Goal: Task Accomplishment & Management: Use online tool/utility

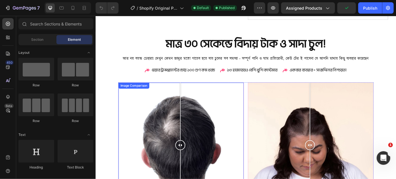
scroll to position [593, 0]
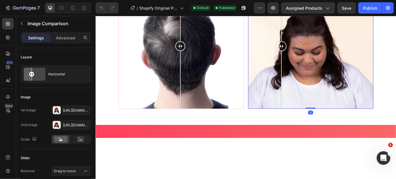
click at [288, 121] on div at bounding box center [339, 50] width 142 height 142
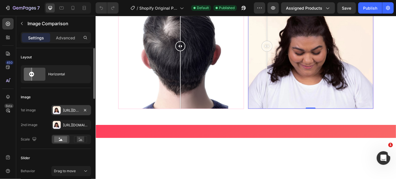
click at [61, 112] on div "[URL][DOMAIN_NAME]" at bounding box center [71, 110] width 40 height 10
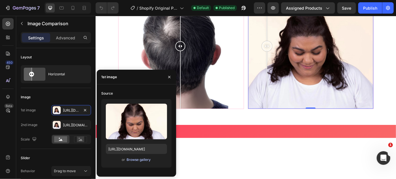
click at [135, 160] on div "Browse gallery" at bounding box center [139, 160] width 24 height 5
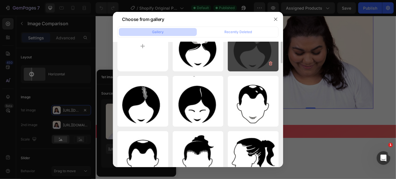
scroll to position [0, 0]
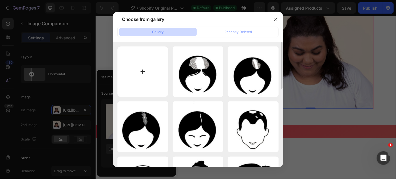
click at [143, 67] on input "file" at bounding box center [143, 72] width 51 height 51
type input "C:\fakepath\Black and Green Flat Illustrated (8).jpg"
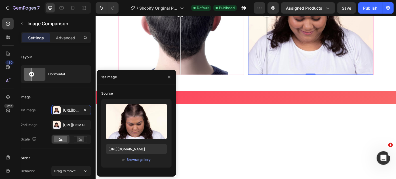
scroll to position [645, 0]
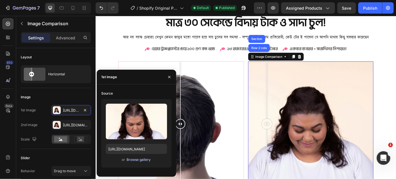
click at [139, 161] on div "Browse gallery" at bounding box center [139, 160] width 24 height 5
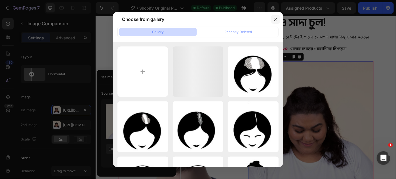
click at [275, 18] on icon "button" at bounding box center [276, 19] width 5 height 5
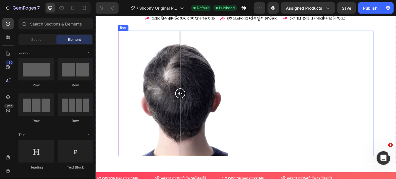
scroll to position [697, 0]
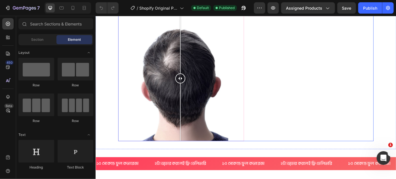
click at [306, 90] on div "Image Comparison" at bounding box center [339, 86] width 143 height 143
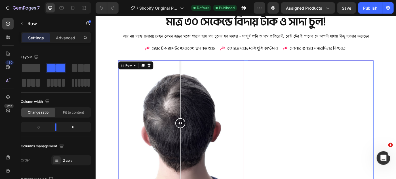
scroll to position [645, 0]
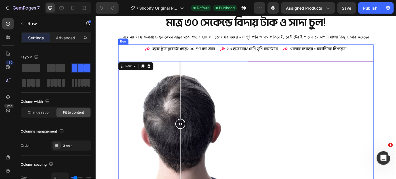
click at [312, 66] on div "হেয়ার ট্রান্সপ্ল্যান্টের চেয়ে ১০০ গুণ কম খরচ Item List ১৩ হাজারেরও বেশি খুশি …" at bounding box center [266, 57] width 290 height 19
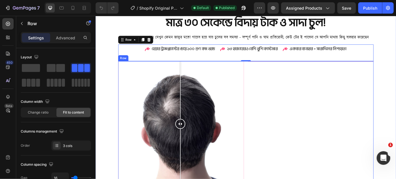
click at [297, 110] on div "Image Comparison" at bounding box center [339, 138] width 143 height 143
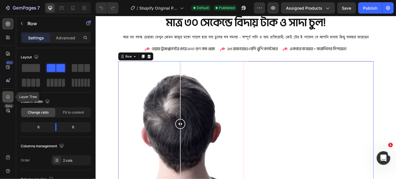
click at [8, 99] on icon at bounding box center [8, 97] width 6 height 6
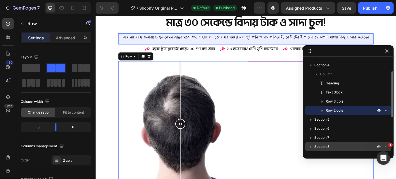
scroll to position [51, 0]
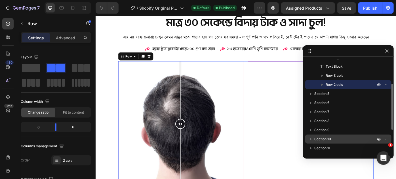
click at [322, 135] on div "Section 10" at bounding box center [349, 139] width 82 height 9
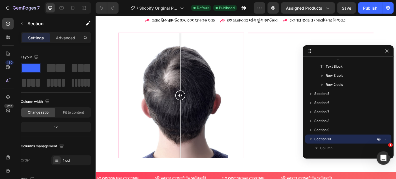
scroll to position [674, 0]
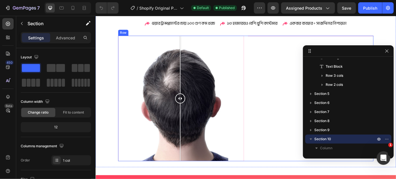
click at [290, 112] on div "Image Comparison" at bounding box center [339, 109] width 143 height 143
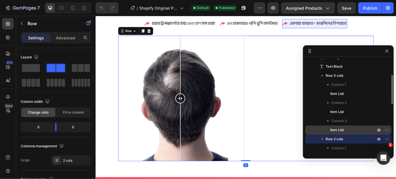
scroll to position [77, 0]
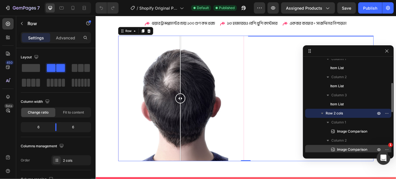
click at [349, 149] on span "Image Comparison" at bounding box center [352, 150] width 30 height 6
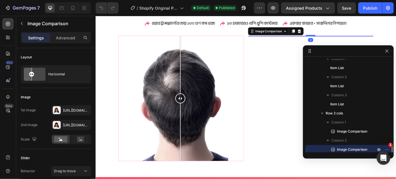
scroll to position [126, 0]
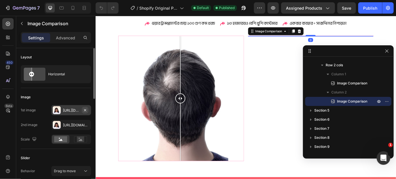
click at [85, 110] on icon "button" at bounding box center [85, 110] width 2 height 2
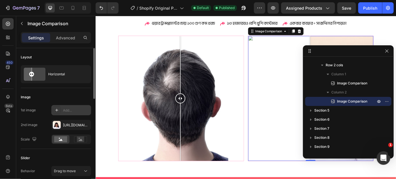
click at [75, 110] on div "Add..." at bounding box center [76, 110] width 27 height 5
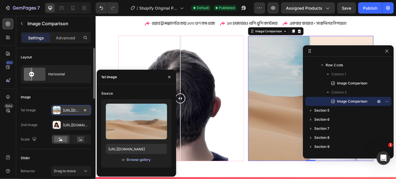
click at [135, 161] on div "Browse gallery" at bounding box center [139, 160] width 24 height 5
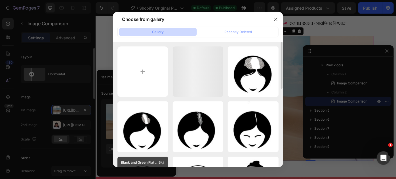
click at [140, 159] on div "Black and Green Flat ...5).jpg 71.18 kb" at bounding box center [143, 166] width 51 height 19
type input "https://cdn.shopify.com/s/files/1/0700/8613/1866/files/gempages_583815972582851…"
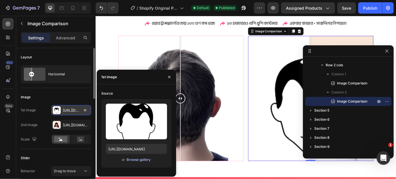
click at [140, 161] on div "Browse gallery" at bounding box center [139, 160] width 24 height 5
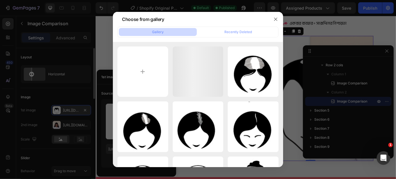
click at [0, 0] on p "Black and Green Flat ...5).jpg" at bounding box center [0, 0] width 0 height 0
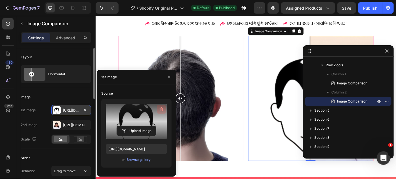
click at [157, 110] on button "button" at bounding box center [161, 109] width 9 height 9
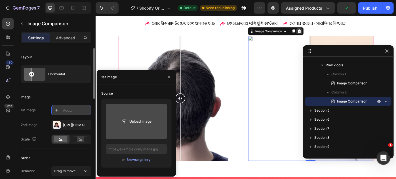
click at [325, 32] on icon at bounding box center [327, 33] width 4 height 4
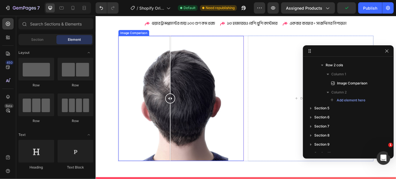
click at [180, 55] on div at bounding box center [192, 109] width 142 height 142
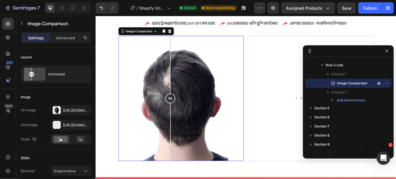
click at [160, 50] on div at bounding box center [192, 109] width 142 height 142
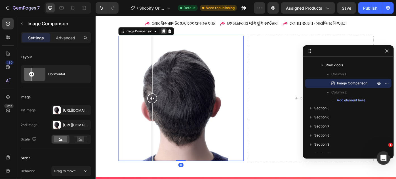
click at [173, 30] on div at bounding box center [172, 33] width 7 height 7
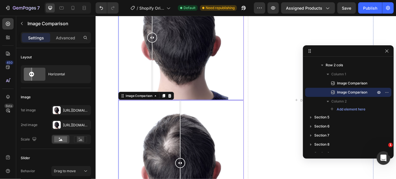
scroll to position [752, 0]
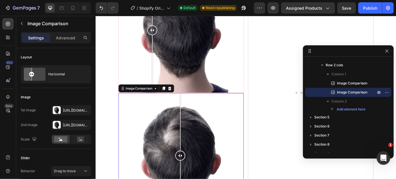
click at [154, 129] on div at bounding box center [192, 174] width 142 height 142
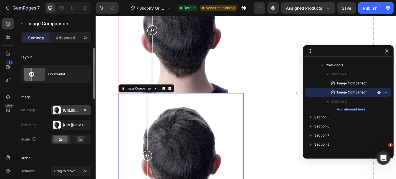
click at [70, 110] on div "Https://cdn.Shopify.Com/s/files/1/0700/8613/1866/files/gempages_583815972582851…" at bounding box center [71, 110] width 16 height 5
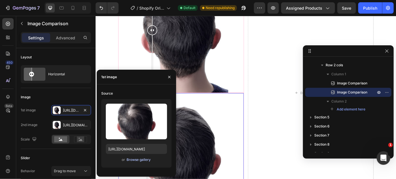
click at [134, 159] on div "Browse gallery" at bounding box center [139, 160] width 24 height 5
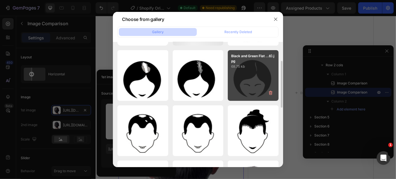
scroll to position [0, 0]
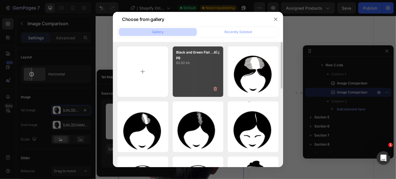
click at [187, 66] on div "Black and Green Flat ...6).jpg 62.82 kb" at bounding box center [198, 72] width 51 height 51
type input "[URL][DOMAIN_NAME]"
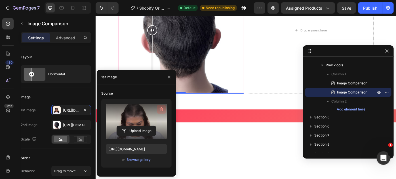
click at [161, 109] on icon "button" at bounding box center [161, 110] width 1 height 2
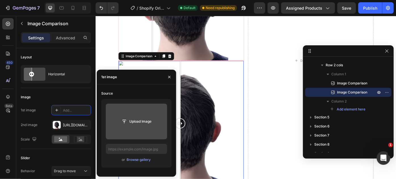
scroll to position [803, 0]
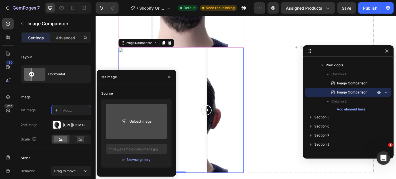
click at [221, 115] on div at bounding box center [192, 123] width 142 height 142
click at [175, 68] on div at bounding box center [192, 123] width 142 height 142
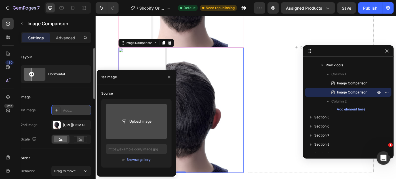
click at [76, 109] on div "Add..." at bounding box center [76, 110] width 27 height 5
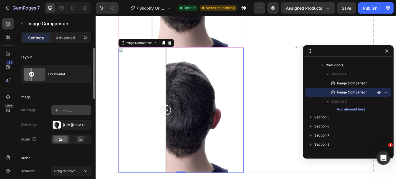
click at [68, 111] on div "Add..." at bounding box center [76, 110] width 27 height 5
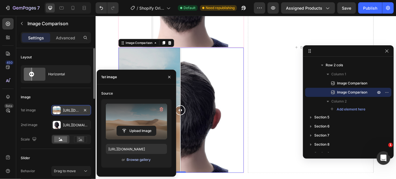
click at [133, 162] on div "Browse gallery" at bounding box center [139, 160] width 24 height 5
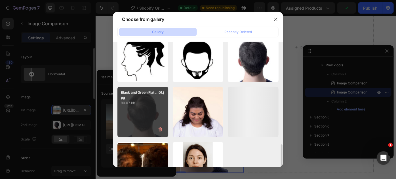
scroll to position [206, 0]
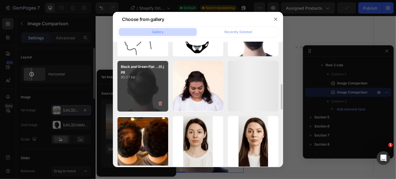
click at [141, 88] on div "Black and Green Flat ...0).jpg 90.07 kb" at bounding box center [143, 86] width 51 height 51
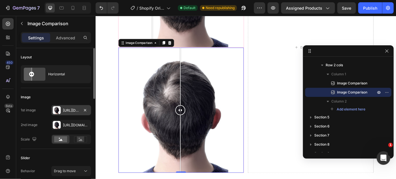
click at [73, 93] on div "Image" at bounding box center [56, 97] width 70 height 9
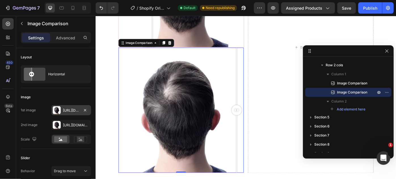
drag, startPoint x: 191, startPoint y: 119, endPoint x: 258, endPoint y: 127, distance: 67.0
click at [258, 127] on div at bounding box center [255, 123] width 11 height 142
click at [165, 124] on div at bounding box center [192, 123] width 142 height 142
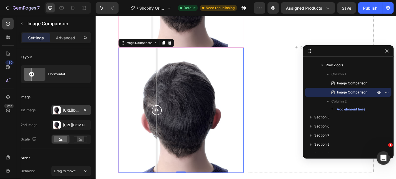
click at [72, 110] on div "Https://cdn.Shopify.Com/s/files/1/0700/8613/1866/files/gempages_583815972582851…" at bounding box center [71, 110] width 16 height 5
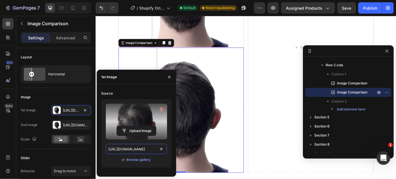
click at [124, 149] on input "https://cdn.shopify.com/s/files/1/0700/8613/1866/files/gempages_583815972582851…" at bounding box center [136, 149] width 61 height 10
paste input "jhvjvjh.jpg?v=1759129653"
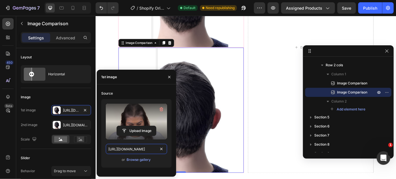
scroll to position [0, 82]
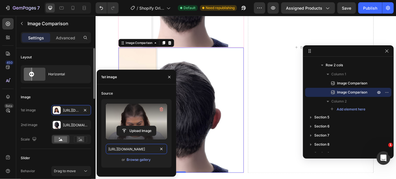
type input "https://cdn.shopify.com/s/files/1/0700/8613/1866/files/jhvjvjh.jpg?v=1759129653"
click at [69, 100] on div "Image" at bounding box center [56, 97] width 70 height 9
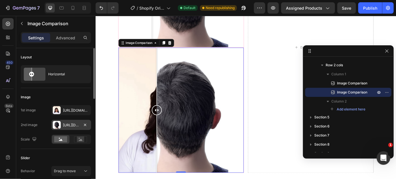
click at [73, 126] on div "Https://cdn.Shopify.Com/s/files/1/0700/8613/1866/files/gempages_583815972582851…" at bounding box center [71, 125] width 16 height 5
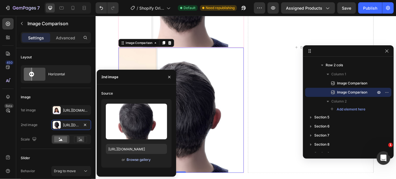
click at [134, 161] on div "Browse gallery" at bounding box center [139, 160] width 24 height 5
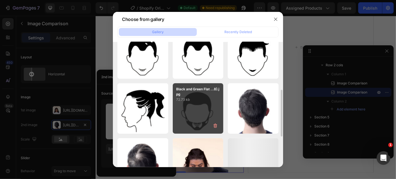
scroll to position [155, 0]
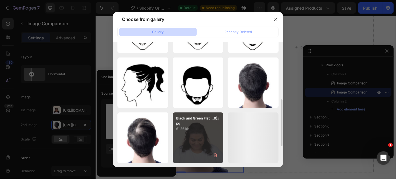
click at [193, 125] on p "Black and Green Flat ...9).jpg" at bounding box center [198, 121] width 44 height 10
type input "https://cdn.shopify.com/s/files/1/0700/8613/1866/files/gempages_583815972582851…"
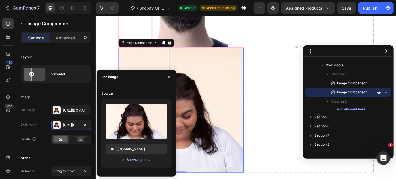
drag, startPoint x: 190, startPoint y: 120, endPoint x: 178, endPoint y: 119, distance: 12.0
click at [178, 119] on div at bounding box center [178, 122] width 11 height 11
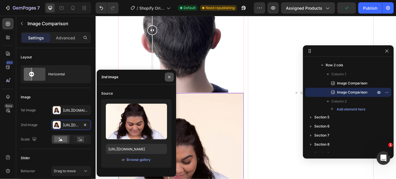
click at [171, 78] on icon "button" at bounding box center [169, 77] width 5 height 5
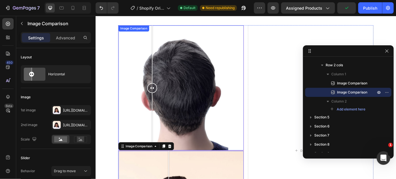
scroll to position [674, 0]
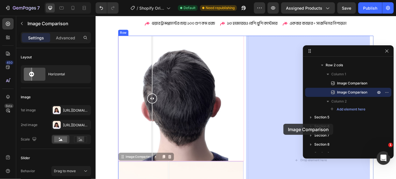
drag, startPoint x: 142, startPoint y: 172, endPoint x: 308, endPoint y: 138, distance: 169.1
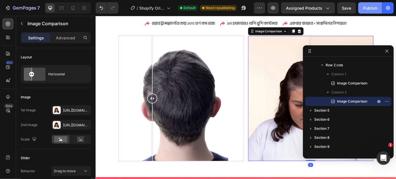
click at [369, 6] on div "Publish" at bounding box center [370, 8] width 14 height 6
click at [386, 50] on icon "button" at bounding box center [387, 51] width 5 height 5
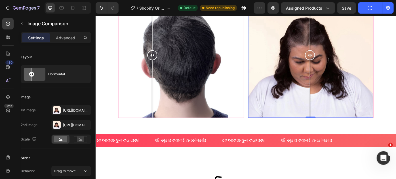
scroll to position [726, 0]
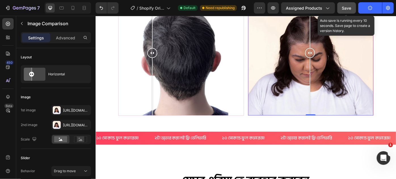
click at [346, 7] on span "Save" at bounding box center [346, 8] width 9 height 5
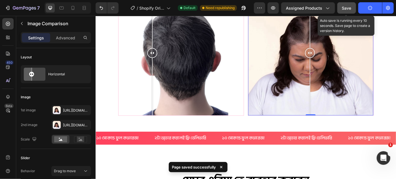
click at [346, 7] on span "Save" at bounding box center [346, 8] width 9 height 5
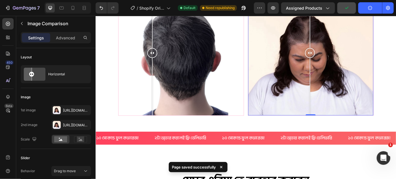
click at [369, 7] on icon "button" at bounding box center [370, 7] width 5 height 5
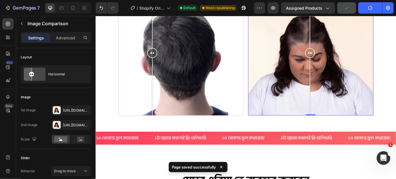
click at [369, 7] on icon "button" at bounding box center [370, 7] width 5 height 5
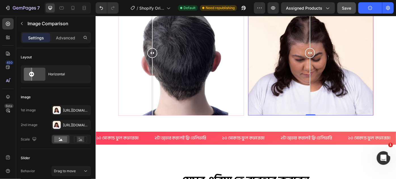
drag, startPoint x: 467, startPoint y: 24, endPoint x: 422, endPoint y: 32, distance: 45.3
click at [396, 32] on div "মাত্র ৩০ সেকেন্ডে বিদায় টাক ও সাদা চুল! Heading আর নয় বয়স্ক চেহারা! দেখুন কে…" at bounding box center [265, 31] width 341 height 214
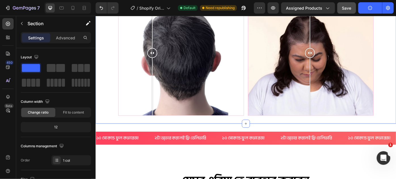
scroll to position [674, 0]
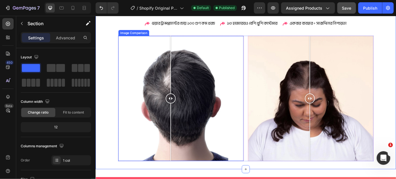
drag, startPoint x: 160, startPoint y: 107, endPoint x: 247, endPoint y: 108, distance: 87.7
click at [185, 100] on div at bounding box center [180, 109] width 11 height 142
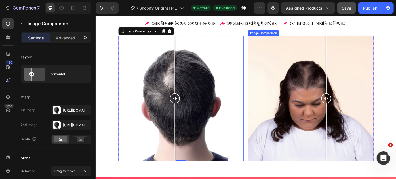
drag, startPoint x: 337, startPoint y: 108, endPoint x: 355, endPoint y: 101, distance: 19.0
click at [355, 101] on div at bounding box center [356, 109] width 11 height 142
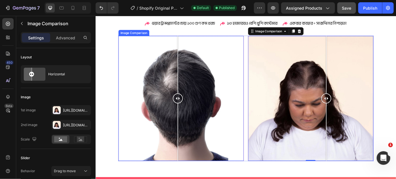
drag, startPoint x: 185, startPoint y: 108, endPoint x: 189, endPoint y: 111, distance: 4.9
click at [189, 111] on div at bounding box center [188, 109] width 11 height 11
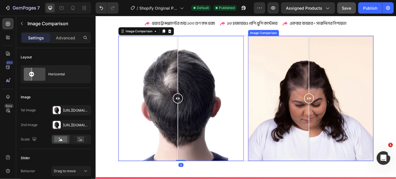
drag, startPoint x: 356, startPoint y: 109, endPoint x: 335, endPoint y: 108, distance: 20.2
click at [335, 108] on div at bounding box center [337, 109] width 11 height 11
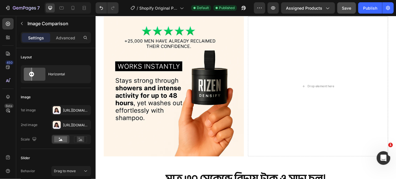
scroll to position [442, 0]
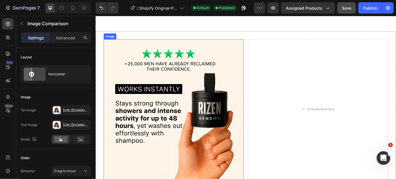
click at [163, 120] on img at bounding box center [183, 121] width 159 height 159
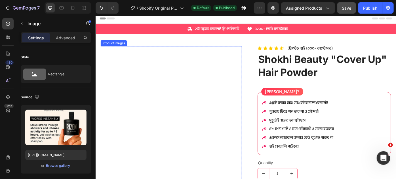
scroll to position [0, 0]
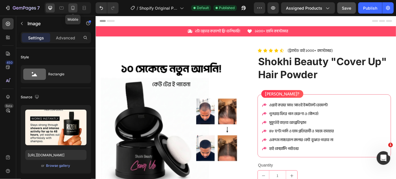
click at [75, 6] on icon at bounding box center [73, 8] width 6 height 6
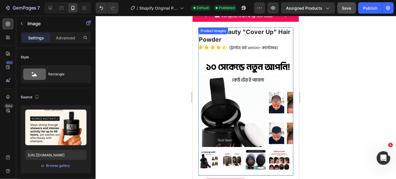
scroll to position [26, 0]
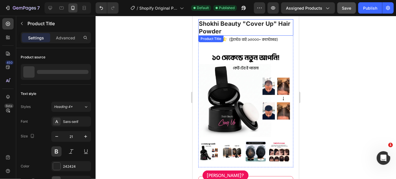
click at [227, 28] on h1 "Shokhi Beauty "Cover Up" Hair Powder" at bounding box center [245, 27] width 95 height 17
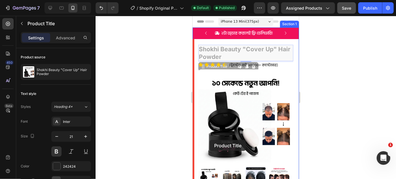
scroll to position [104, 0]
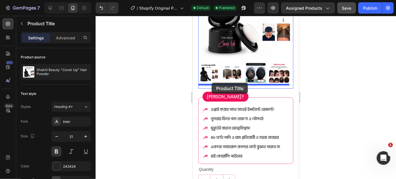
drag, startPoint x: 219, startPoint y: 42, endPoint x: 212, endPoint y: 83, distance: 41.3
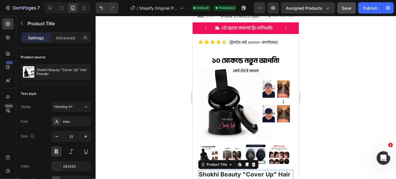
scroll to position [1, 0]
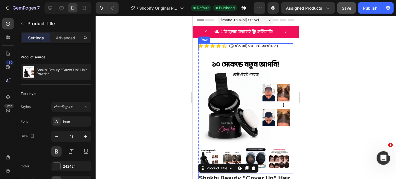
click at [280, 45] on div "(ট্রাস্টেড বাই ১৩০০০+ কাস্টোমার) Text Block Icon Icon Icon Icon Icon Icon List …" at bounding box center [245, 46] width 95 height 6
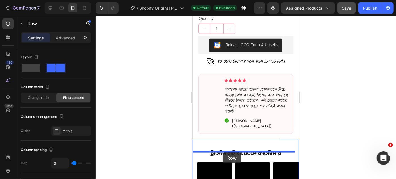
scroll to position [314, 0]
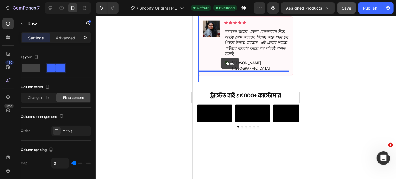
drag, startPoint x: 212, startPoint y: 38, endPoint x: 221, endPoint y: 58, distance: 21.3
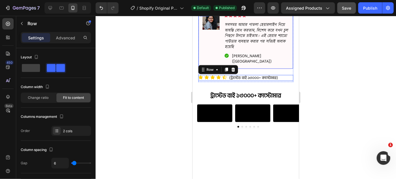
scroll to position [307, 0]
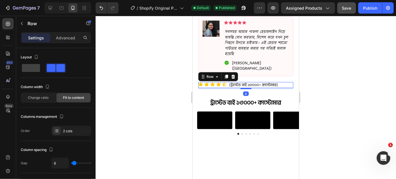
click at [319, 55] on div at bounding box center [246, 98] width 301 height 164
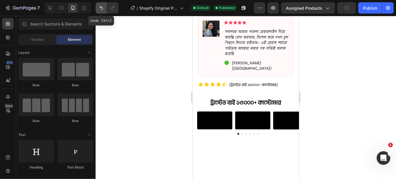
click at [101, 8] on icon "Undo/Redo" at bounding box center [102, 8] width 6 height 6
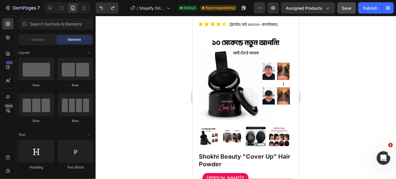
scroll to position [4, 0]
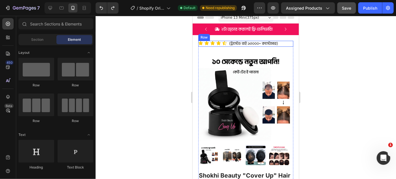
click at [281, 43] on div "(ট্রাস্টেড বাই ১৩০০০+ কাস্টোমার) Text Block Icon Icon Icon Icon Icon Icon List …" at bounding box center [245, 44] width 95 height 6
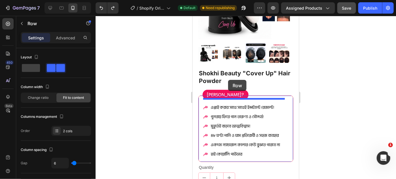
scroll to position [99, 0]
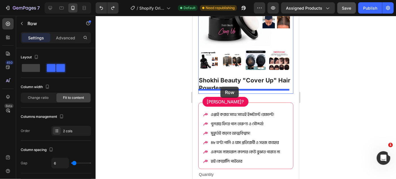
drag, startPoint x: 281, startPoint y: 18, endPoint x: 220, endPoint y: 87, distance: 91.9
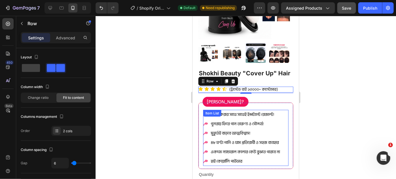
scroll to position [74, 0]
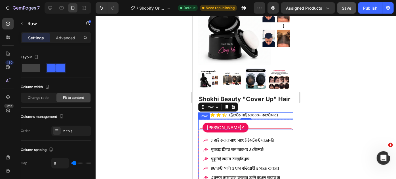
click at [289, 123] on div "[PERSON_NAME]?" at bounding box center [247, 128] width 91 height 10
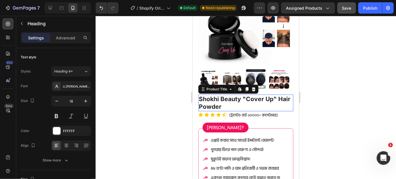
click at [287, 106] on h1 "Shokhi Beauty "Cover Up" Hair Powder" at bounding box center [245, 103] width 95 height 17
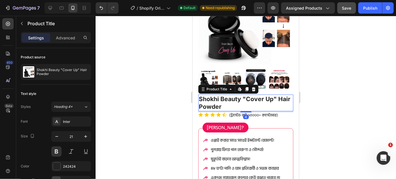
click at [293, 103] on div "Icon Icon Icon Icon Image Icon List (149 Reviews) Text Block Row Product Images…" at bounding box center [246, 143] width 106 height 357
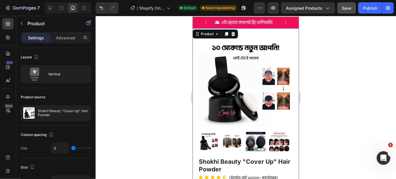
scroll to position [0, 0]
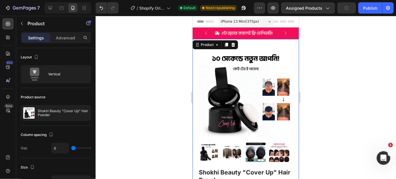
click at [61, 40] on p "Advanced" at bounding box center [65, 38] width 19 height 6
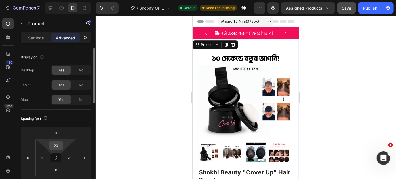
click at [53, 144] on input "20" at bounding box center [56, 146] width 11 height 9
click at [55, 144] on input "20" at bounding box center [56, 146] width 11 height 9
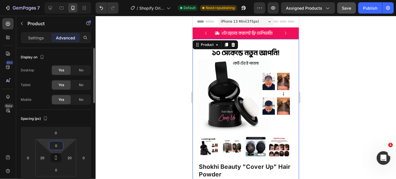
click at [75, 123] on div "Spacing (px) 0 0 0 0 0 20 0 20" at bounding box center [56, 152] width 70 height 84
click at [58, 145] on input "0" at bounding box center [56, 146] width 11 height 9
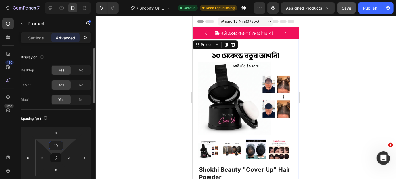
click at [67, 120] on div "Spacing (px)" at bounding box center [56, 118] width 70 height 9
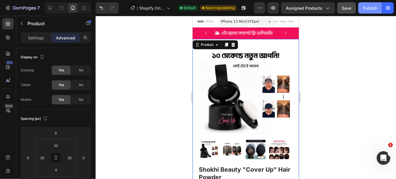
click at [373, 8] on div "Publish" at bounding box center [370, 8] width 14 height 6
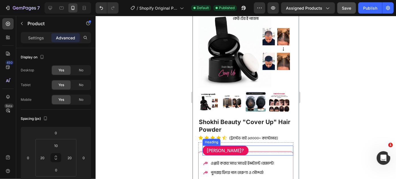
scroll to position [51, 0]
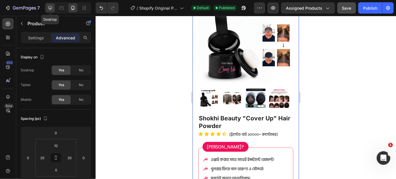
click at [51, 8] on icon at bounding box center [51, 8] width 4 height 4
type input "48"
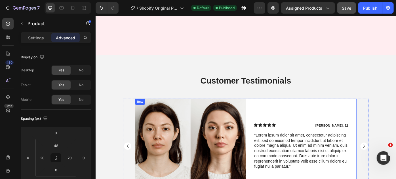
scroll to position [1349, 0]
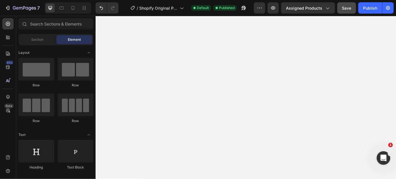
drag, startPoint x: 434, startPoint y: 126, endPoint x: 492, endPoint y: 30, distance: 111.4
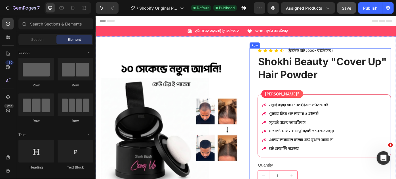
click at [275, 61] on div "Icon Icon Icon Icon Icon Icon List (ট্রাস্টেড বাই ২০০০+ কাস্টোমার) Text Block R…" at bounding box center [350, 148] width 160 height 191
